Goal: Task Accomplishment & Management: Use online tool/utility

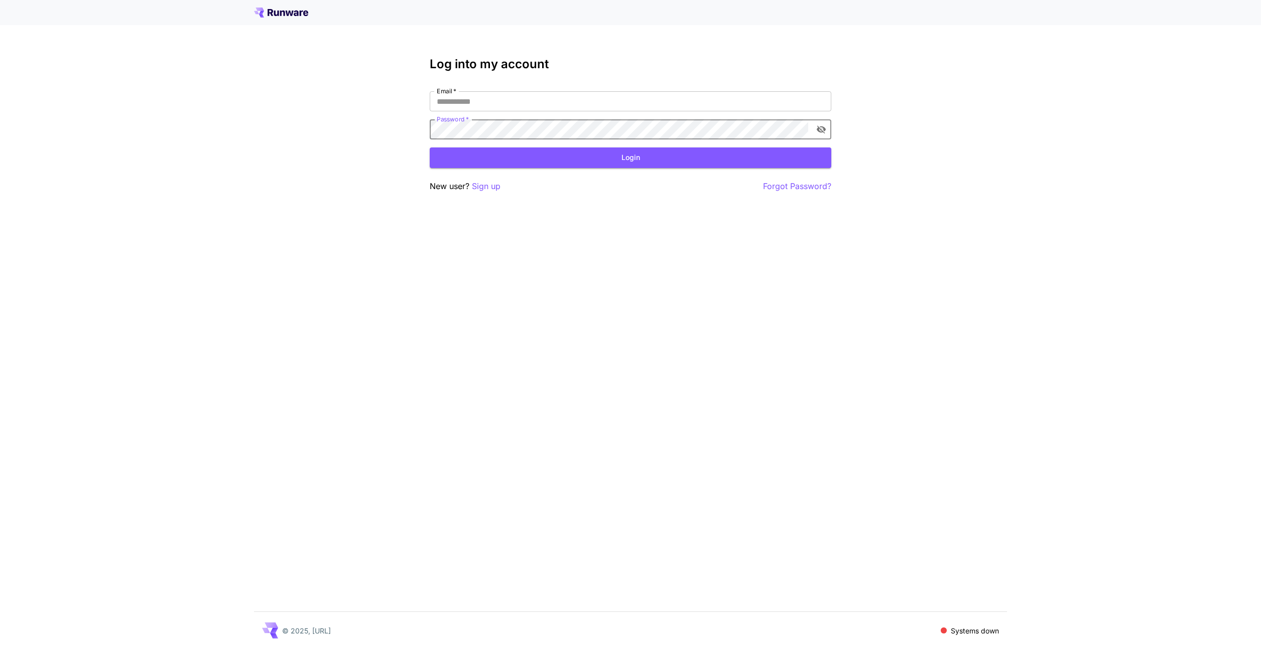
type input "**********"
click at [627, 162] on button "Login" at bounding box center [630, 158] width 401 height 21
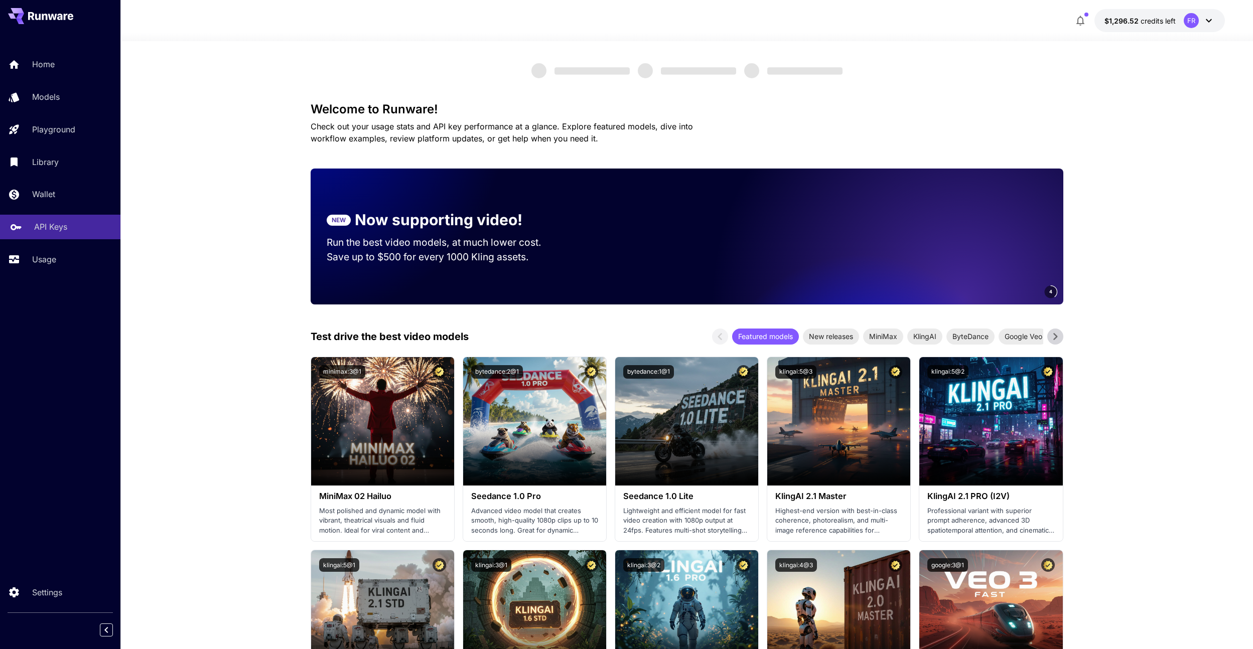
click at [56, 237] on link "API Keys" at bounding box center [60, 227] width 120 height 25
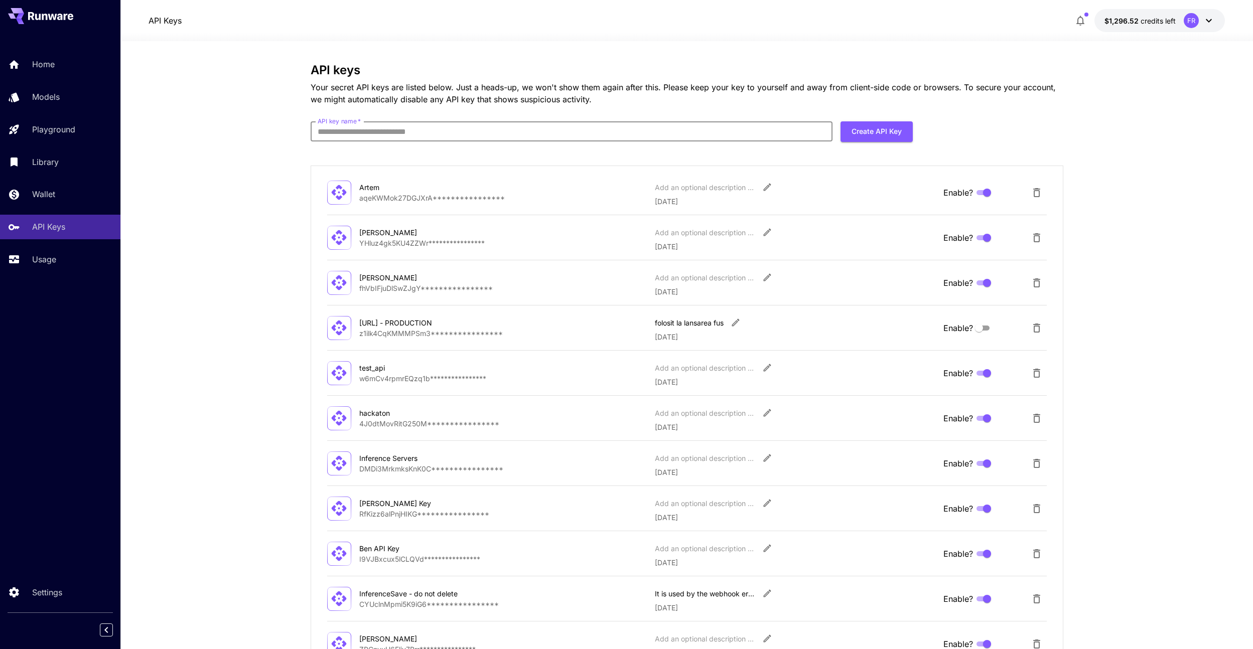
click at [753, 130] on input "API key name   *" at bounding box center [572, 131] width 522 height 20
type input "**********"
click at [890, 132] on button "Create API Key" at bounding box center [877, 131] width 72 height 21
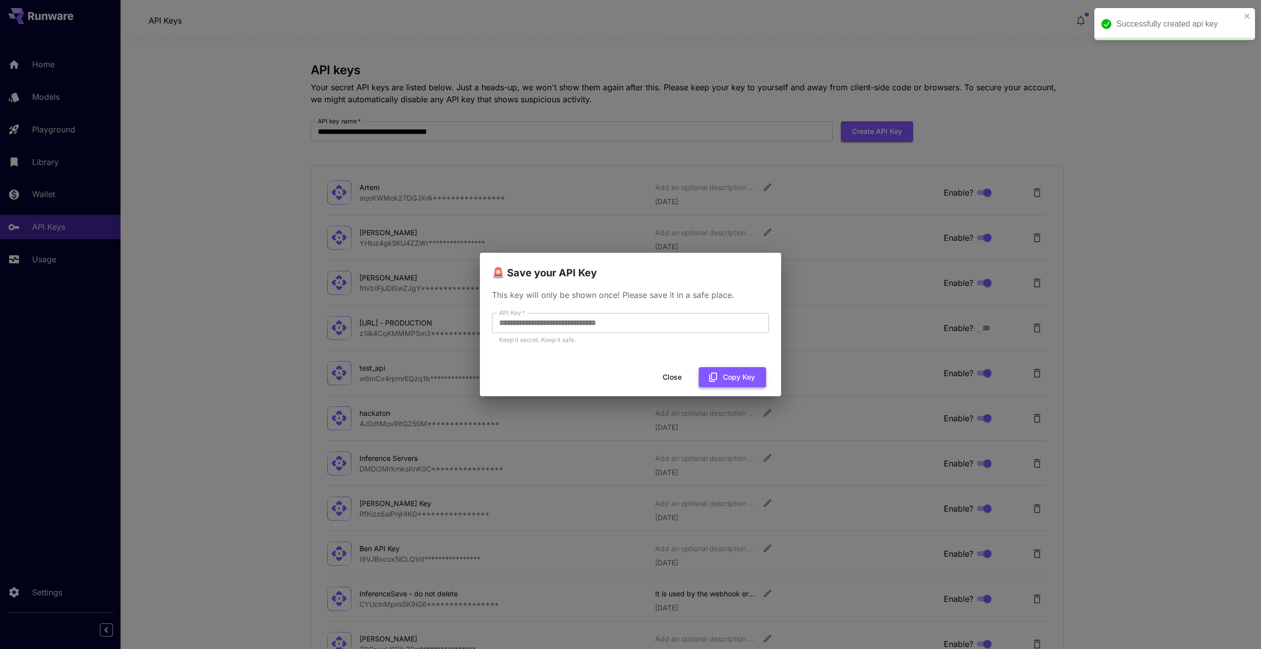
click at [731, 377] on button "Copy Key" at bounding box center [732, 377] width 67 height 21
click at [675, 376] on button "Close" at bounding box center [671, 377] width 45 height 21
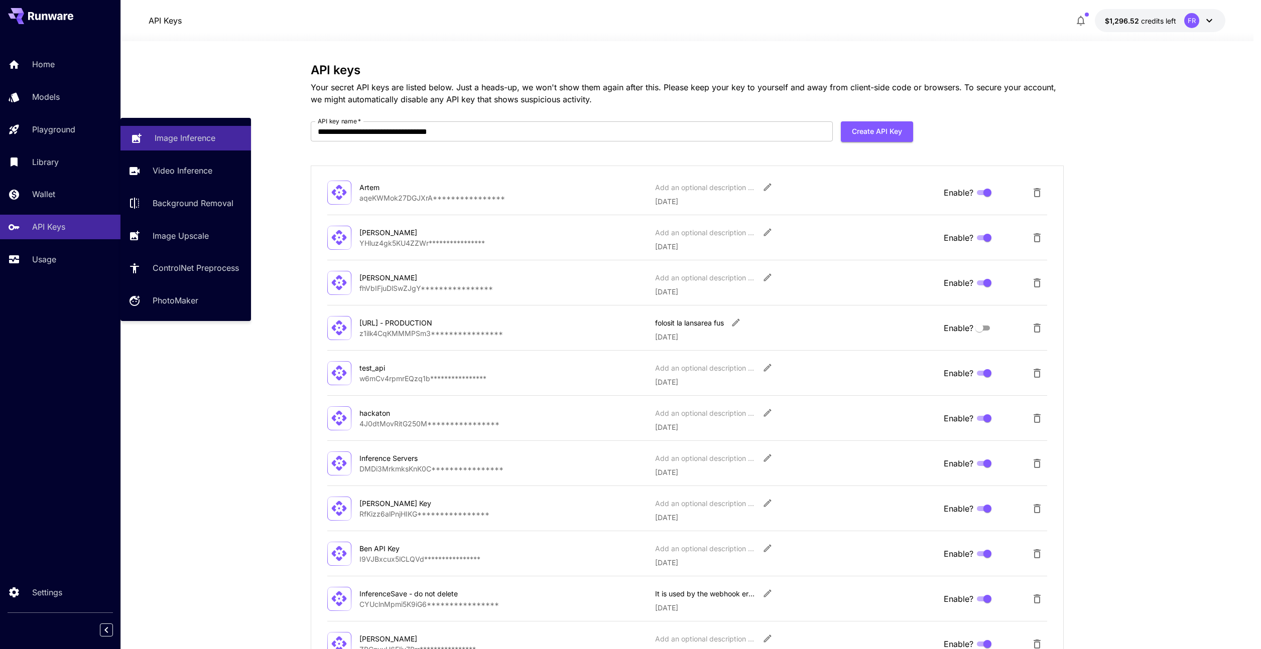
click at [152, 136] on link "Image Inference" at bounding box center [185, 138] width 130 height 25
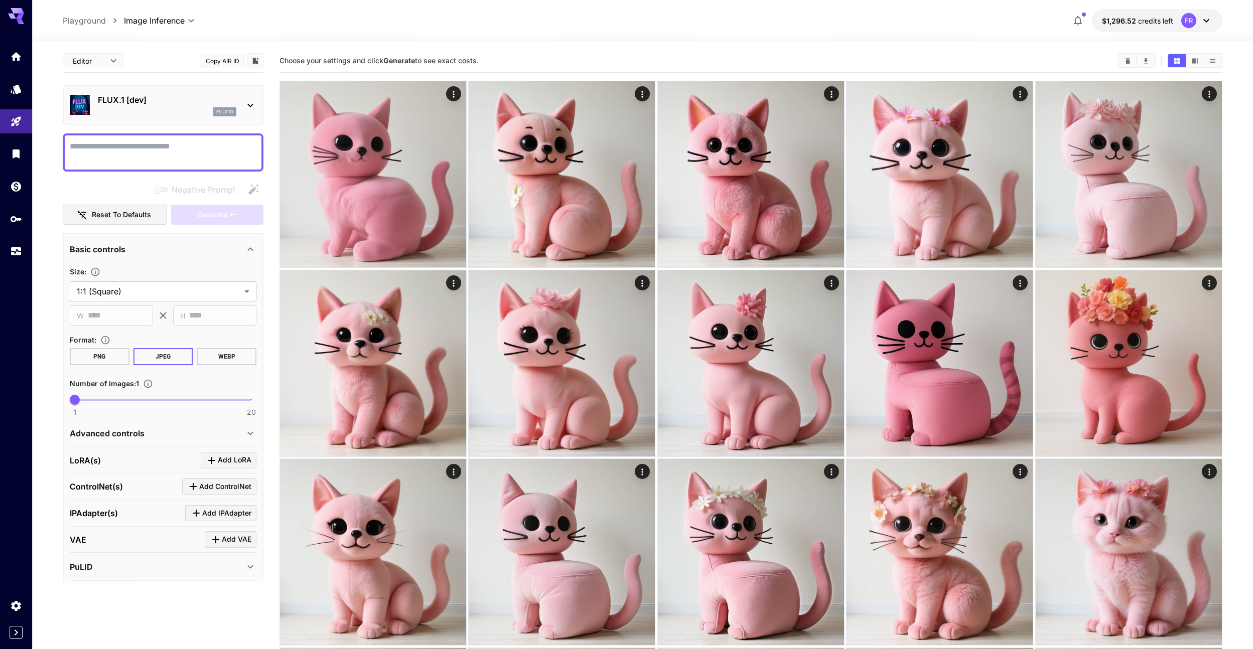
click at [148, 107] on div "FLUX.1 [dev] flux1d" at bounding box center [167, 105] width 139 height 23
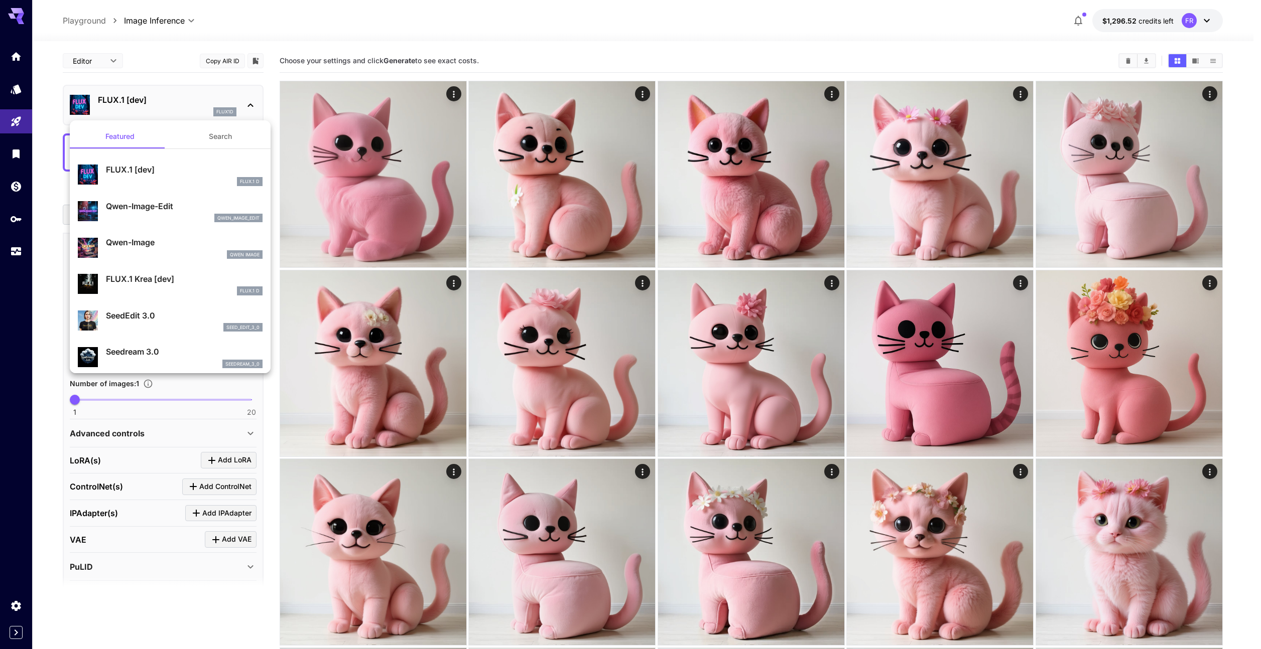
click at [145, 164] on p "FLUX.1 [dev]" at bounding box center [184, 170] width 157 height 12
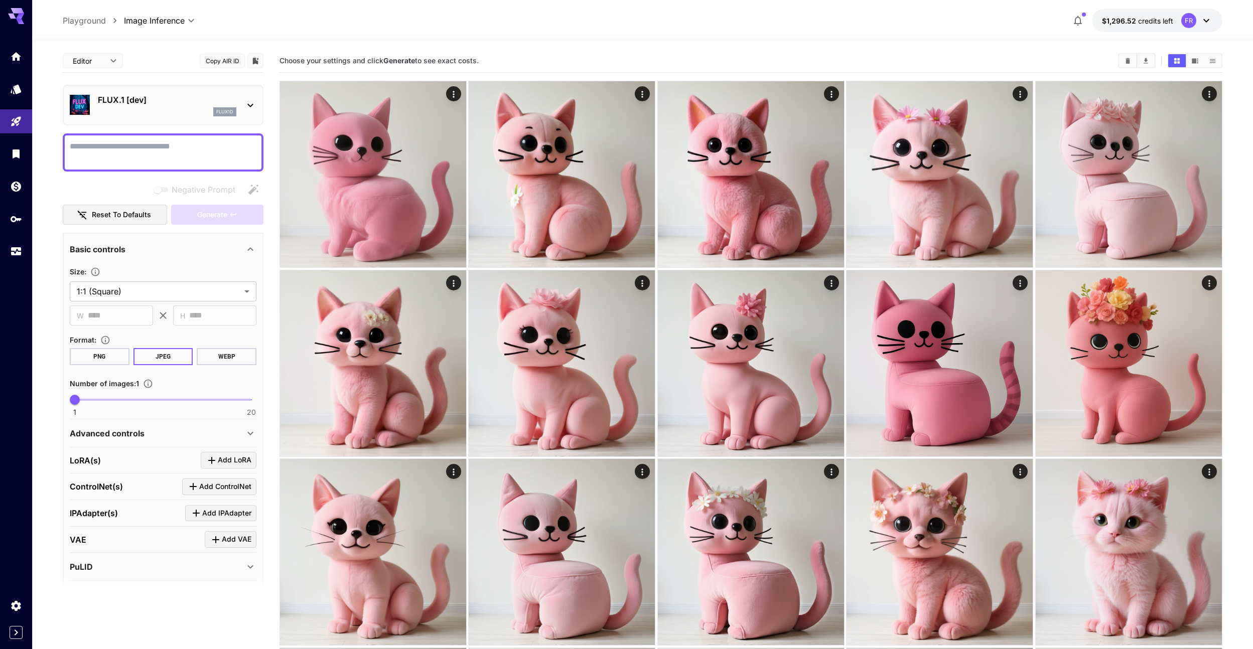
click at [139, 154] on textarea "Negative Prompt" at bounding box center [163, 153] width 187 height 24
type textarea "*****"
type input "**"
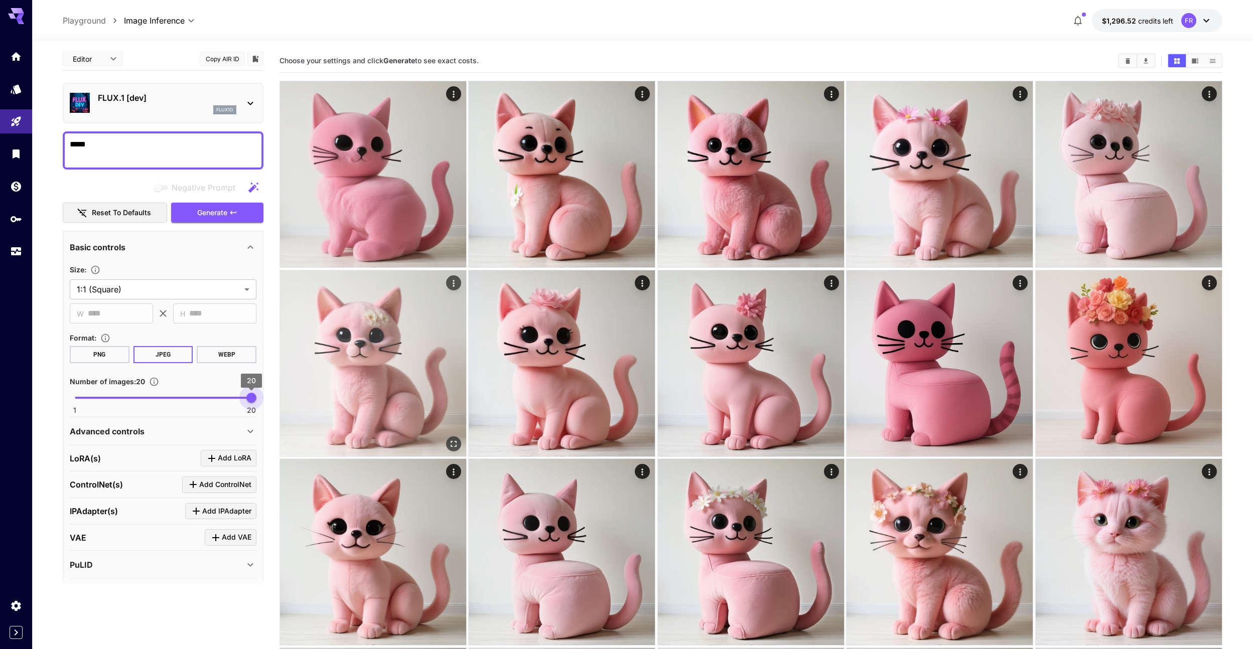
drag, startPoint x: 128, startPoint y: 400, endPoint x: 285, endPoint y: 412, distance: 157.5
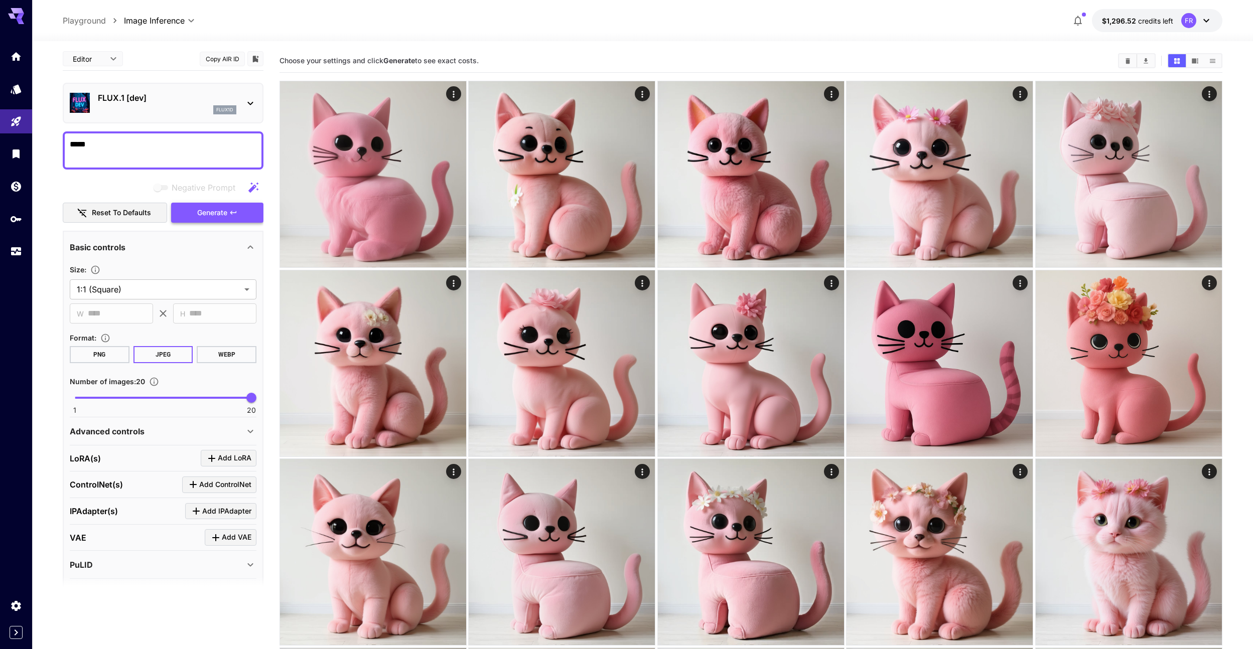
click at [230, 212] on icon "button" at bounding box center [233, 213] width 8 height 8
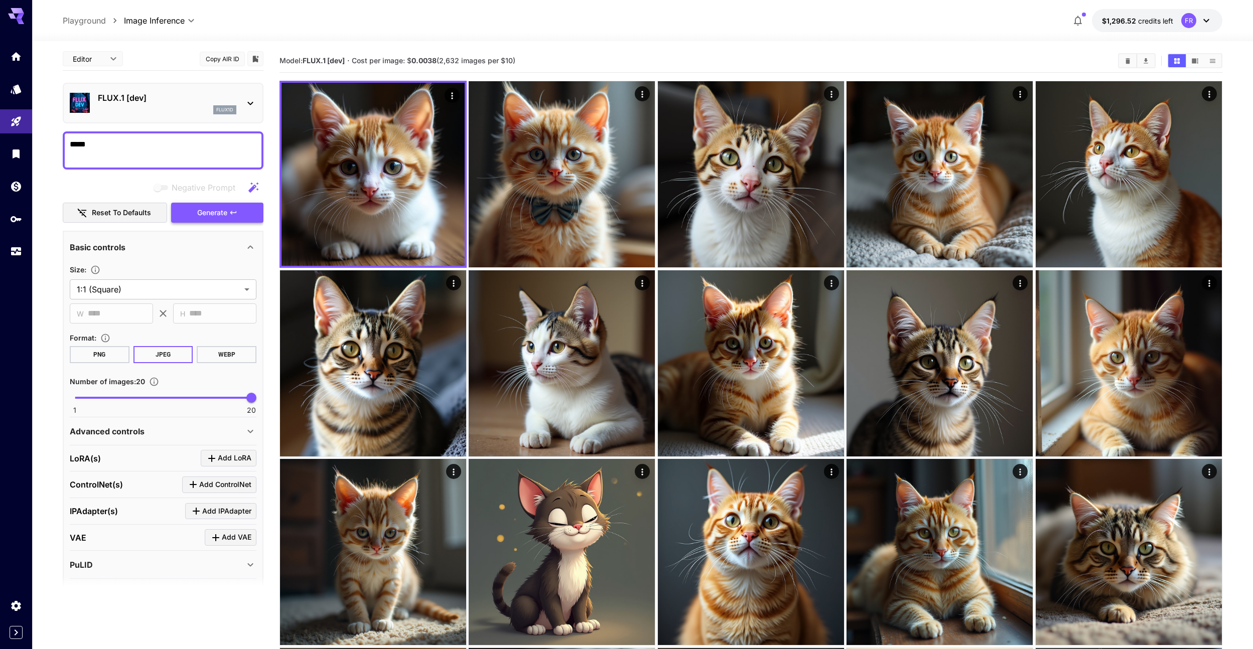
click at [231, 211] on icon "button" at bounding box center [233, 213] width 8 height 8
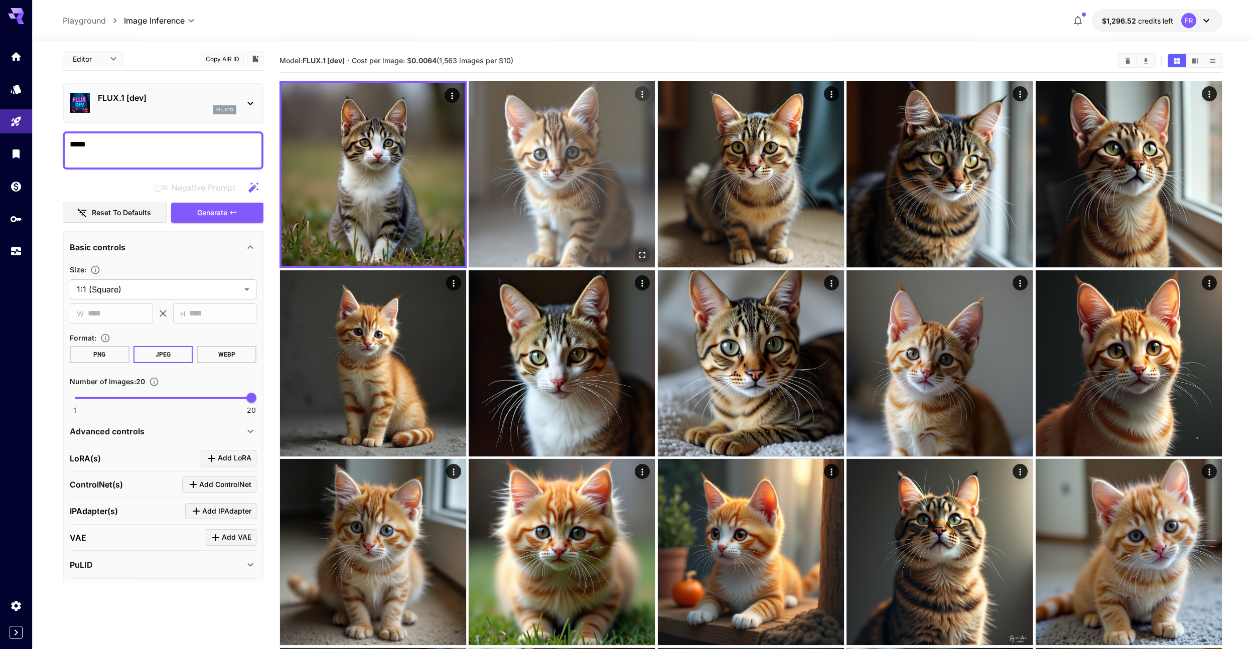
click at [543, 230] on img at bounding box center [562, 174] width 186 height 186
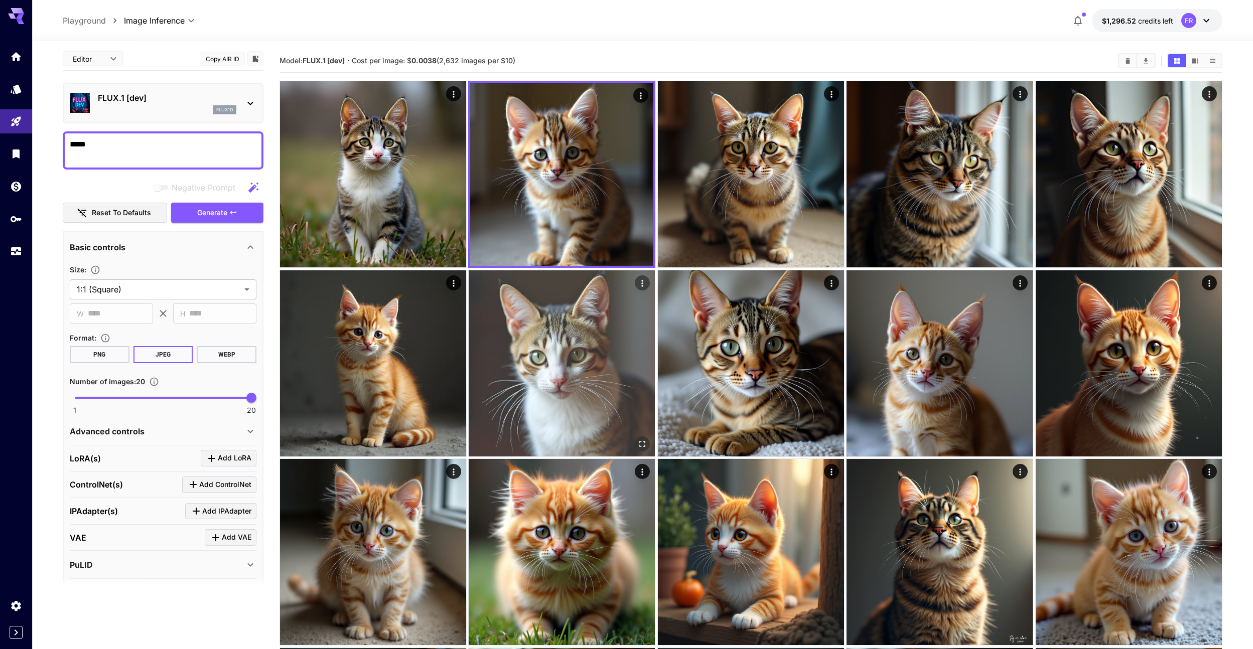
click at [572, 319] on img at bounding box center [562, 364] width 186 height 186
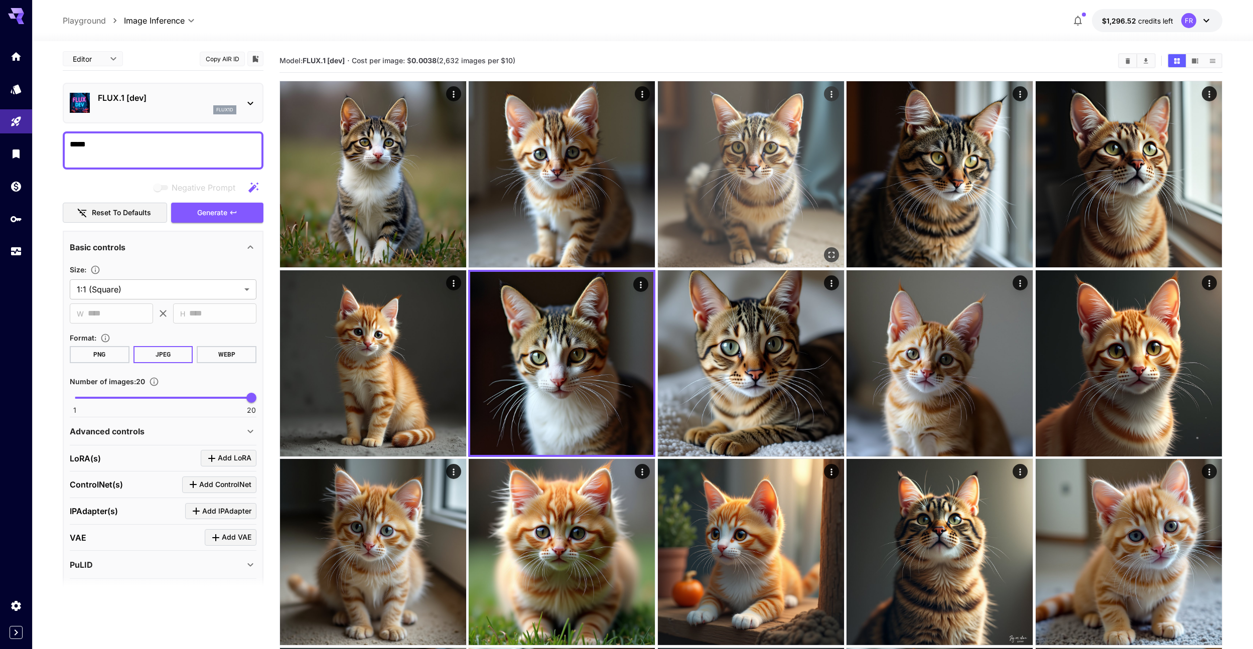
click at [751, 254] on img at bounding box center [751, 174] width 186 height 186
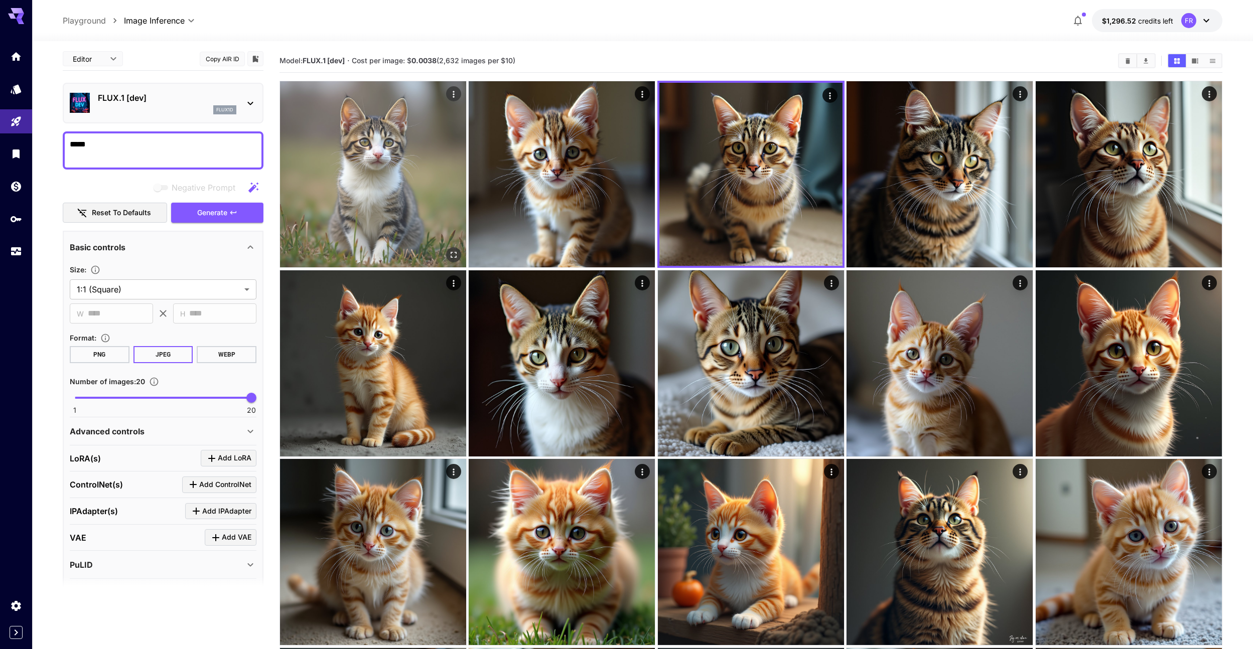
click at [413, 207] on img at bounding box center [373, 174] width 186 height 186
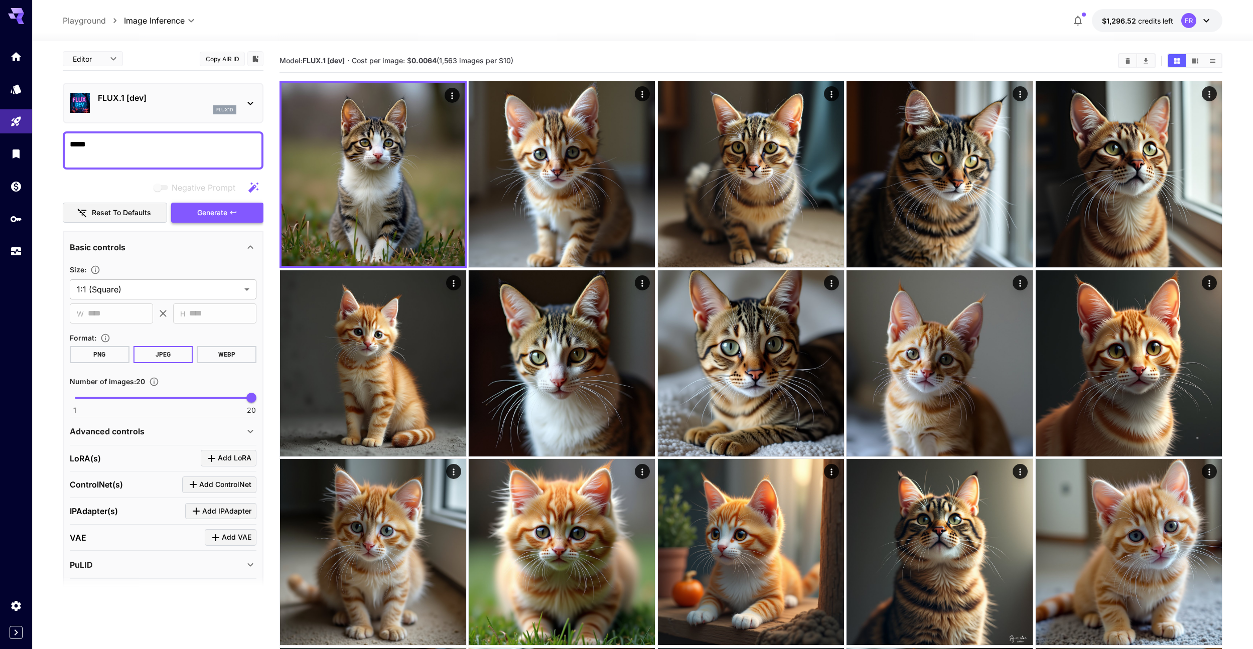
click at [234, 213] on icon "button" at bounding box center [233, 213] width 8 height 8
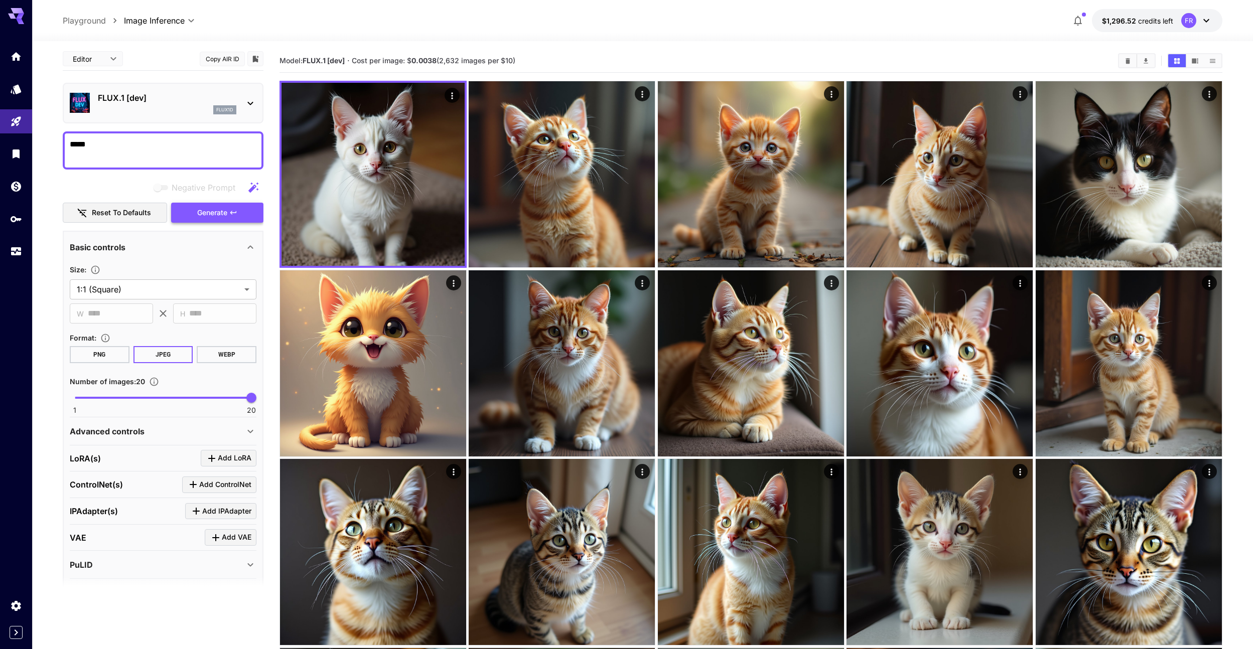
click at [234, 213] on icon "button" at bounding box center [233, 213] width 8 height 8
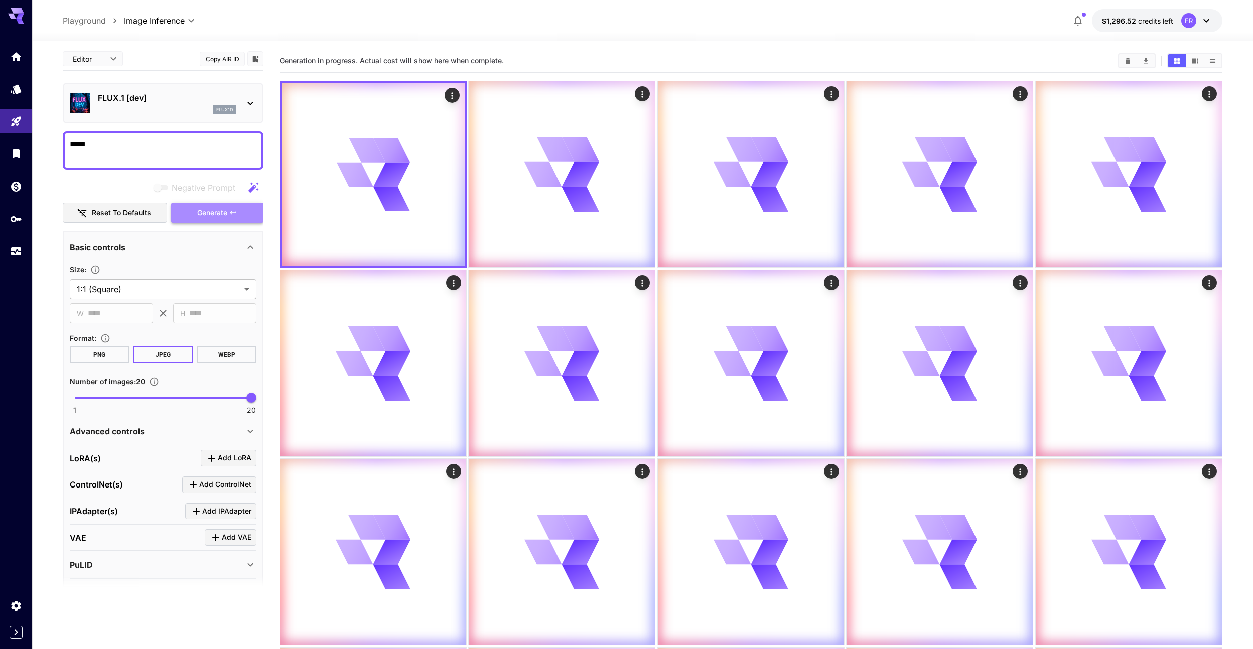
click at [234, 213] on icon "button" at bounding box center [233, 213] width 8 height 8
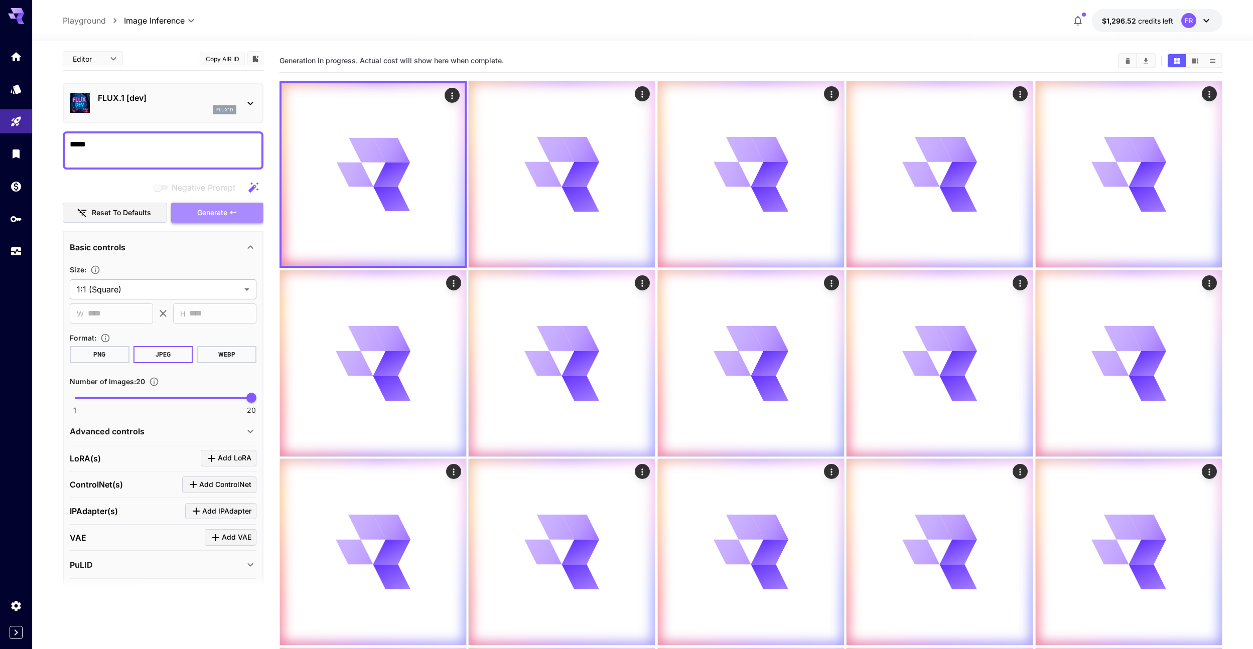
click at [234, 213] on icon "button" at bounding box center [233, 213] width 8 height 8
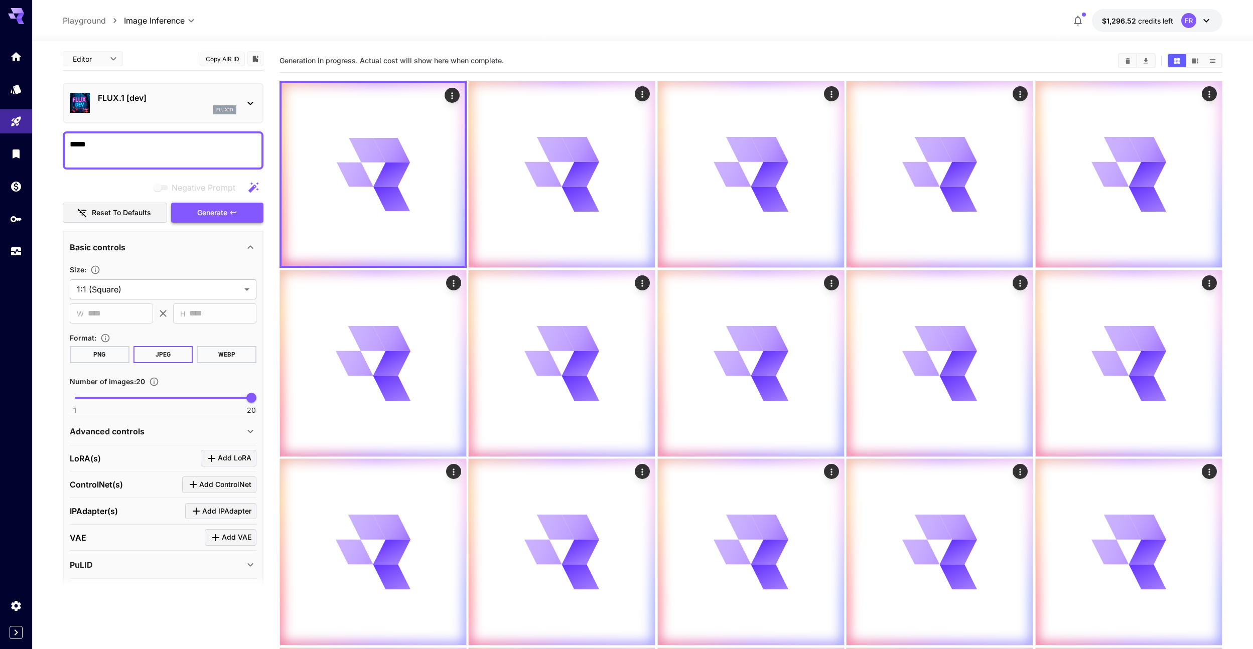
click at [234, 213] on icon "button" at bounding box center [233, 213] width 8 height 8
